Goal: Obtain resource: Obtain resource

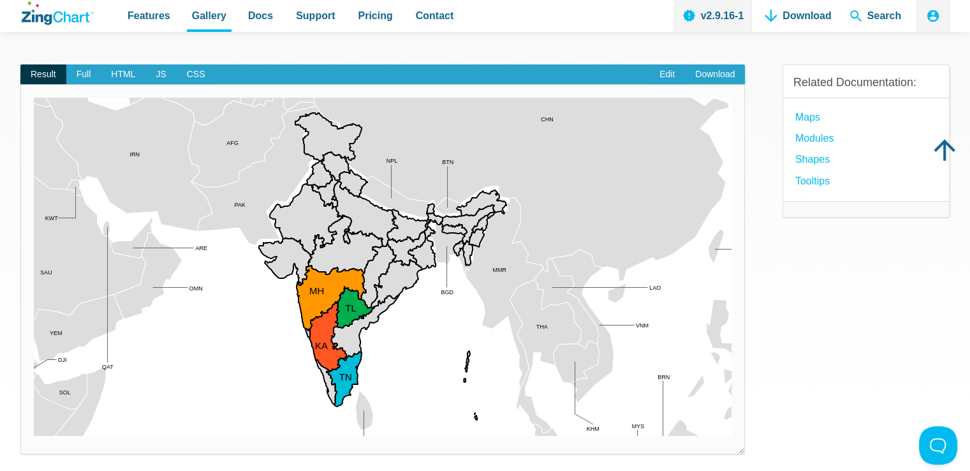
scroll to position [100, 0]
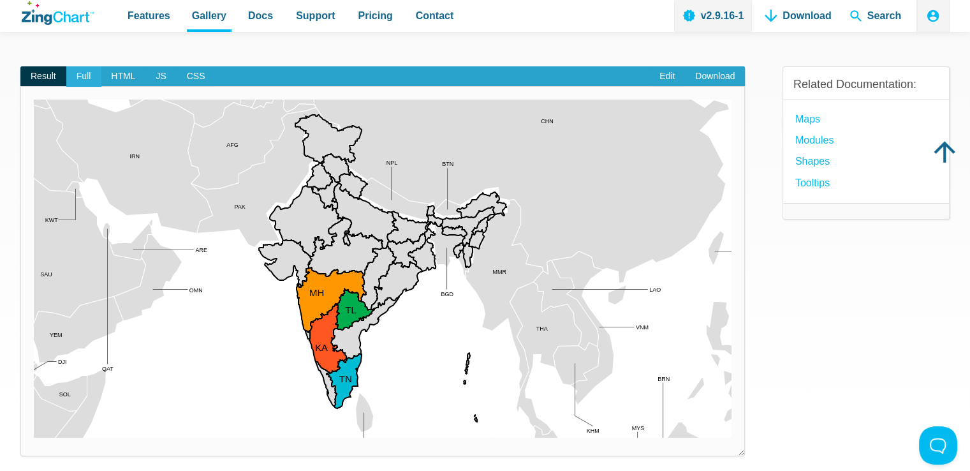
click at [84, 80] on span "Full" at bounding box center [83, 76] width 35 height 20
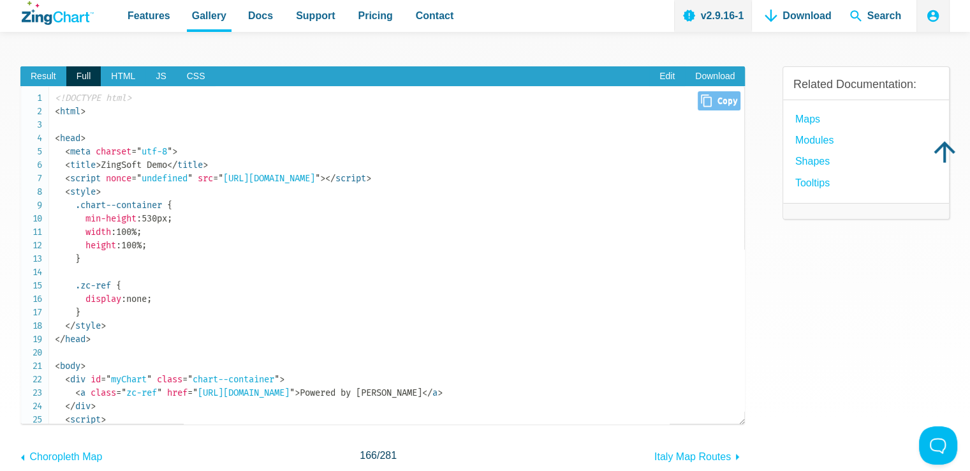
click at [701, 100] on icon "Close" at bounding box center [706, 100] width 11 height 13
type input "<!DOCTYPE html><html><head> <meta charset="utf-8"> <title>ZingSoft Demo</title>…"
drag, startPoint x: 58, startPoint y: 98, endPoint x: 89, endPoint y: 128, distance: 43.3
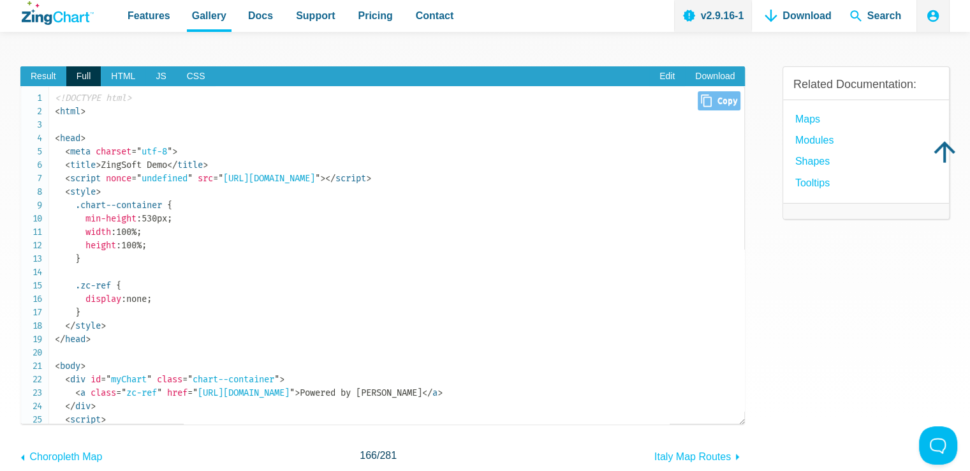
click at [54, 95] on pre "<!DOCTYPE html> < html > < head > < meta charset = " utf-8 " > < title > ZingSo…" at bounding box center [382, 255] width 724 height 338
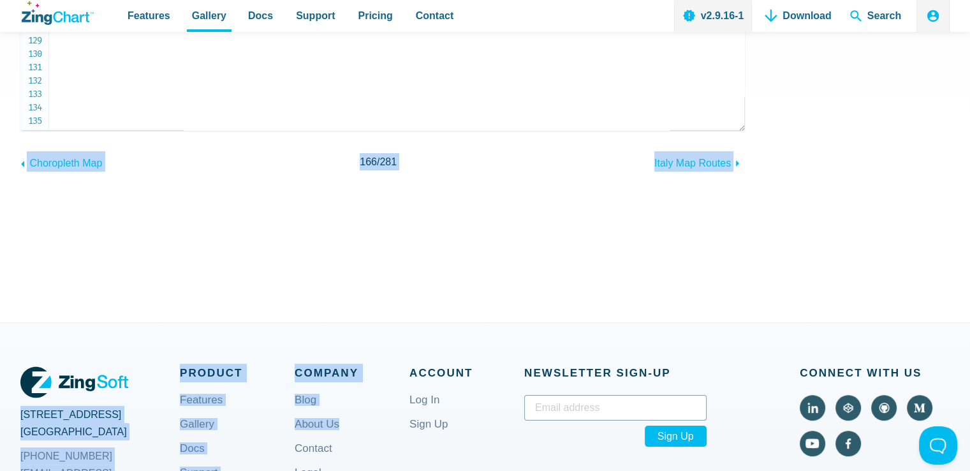
scroll to position [426, 0]
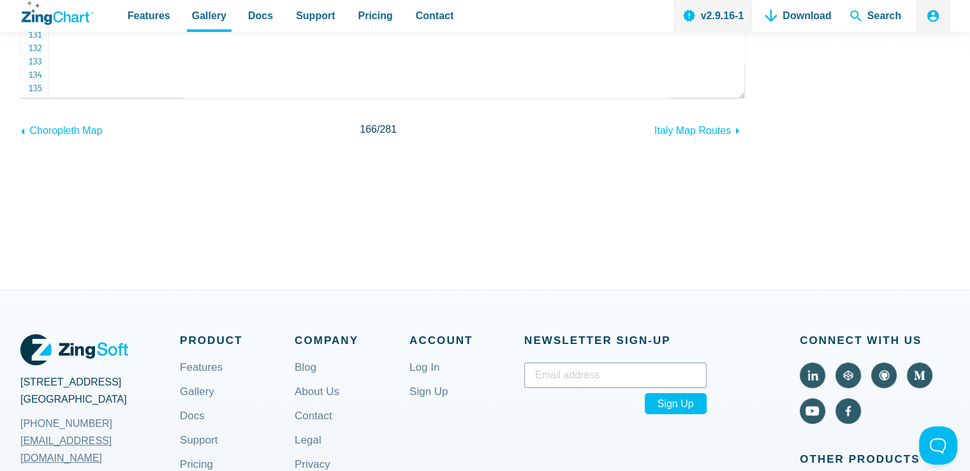
drag, startPoint x: 56, startPoint y: 95, endPoint x: 261, endPoint y: 91, distance: 204.7
copy code "<!DOCTYPE html> < html > < head > < meta charset = " utf-8 " > < title > ZingSo…"
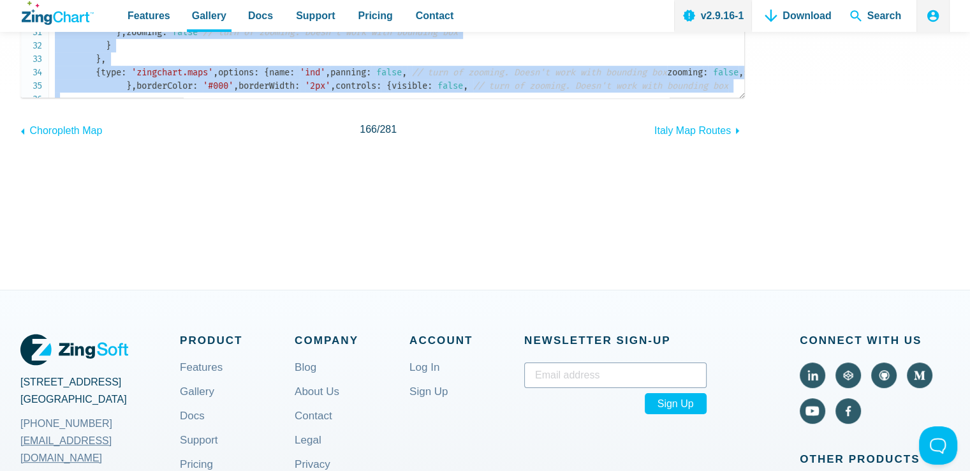
scroll to position [0, 0]
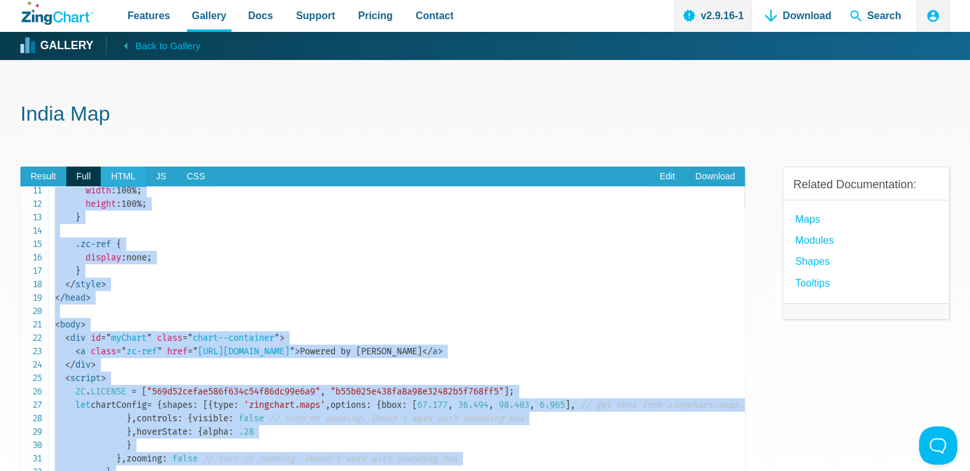
click at [125, 167] on span "HTML" at bounding box center [123, 176] width 45 height 20
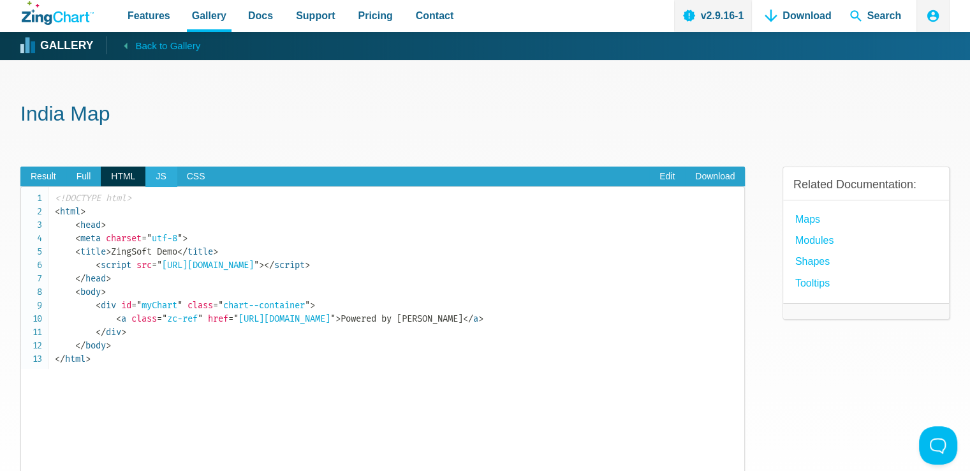
click at [158, 182] on span "JS" at bounding box center [160, 176] width 31 height 20
